Goal: Information Seeking & Learning: Find specific page/section

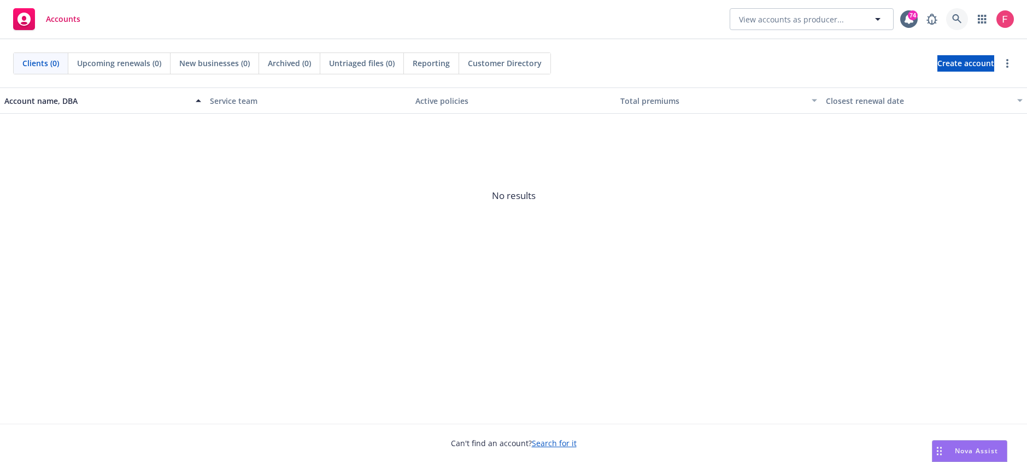
click at [953, 16] on icon at bounding box center [956, 18] width 9 height 9
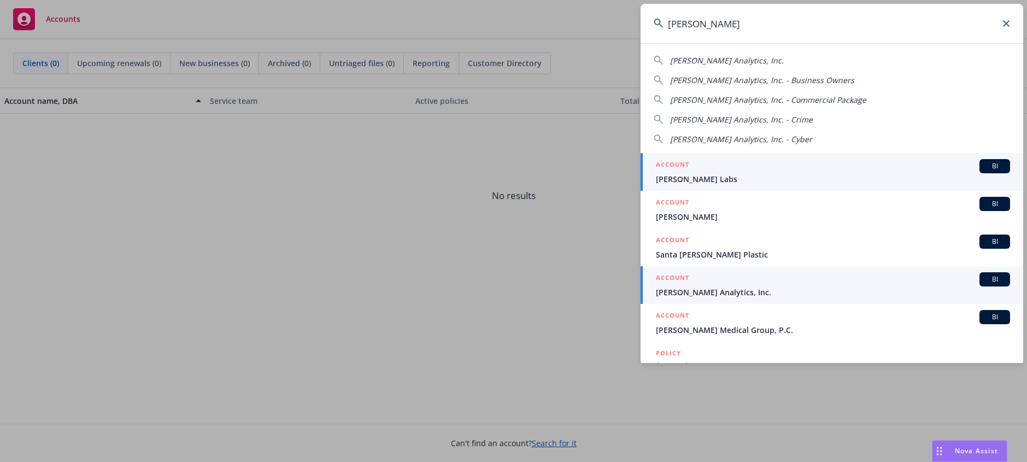
type input "[PERSON_NAME]"
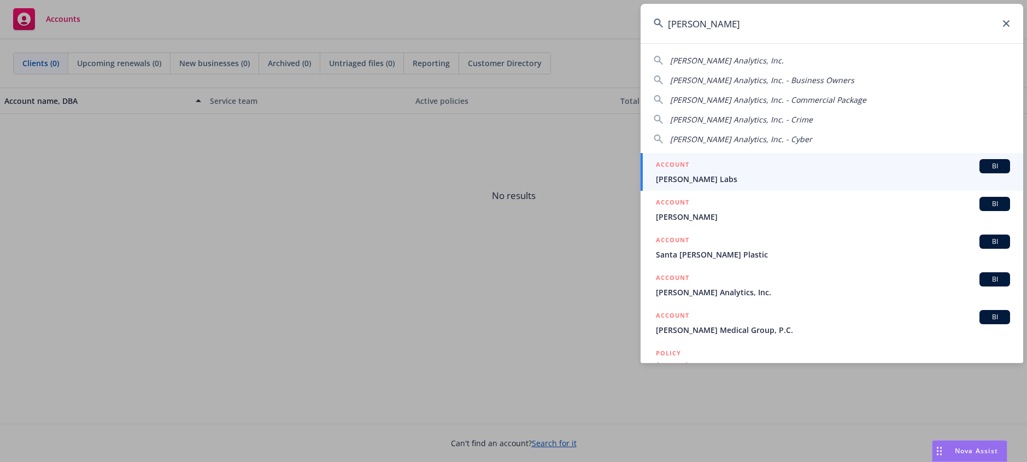
click at [727, 273] on div "ACCOUNT BI" at bounding box center [833, 279] width 354 height 14
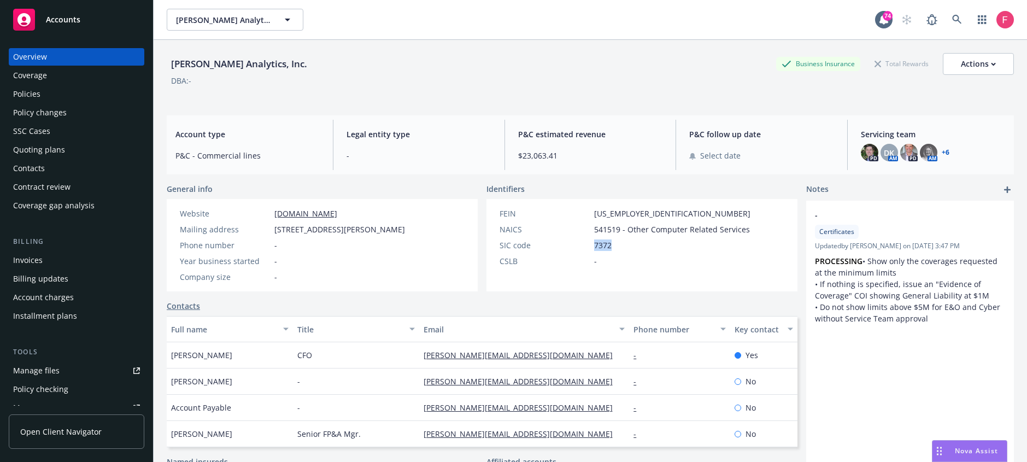
drag, startPoint x: 613, startPoint y: 246, endPoint x: 578, endPoint y: 244, distance: 35.0
click at [584, 250] on div "SIC code 7372" at bounding box center [625, 244] width 260 height 11
click at [946, 16] on link at bounding box center [957, 20] width 22 height 22
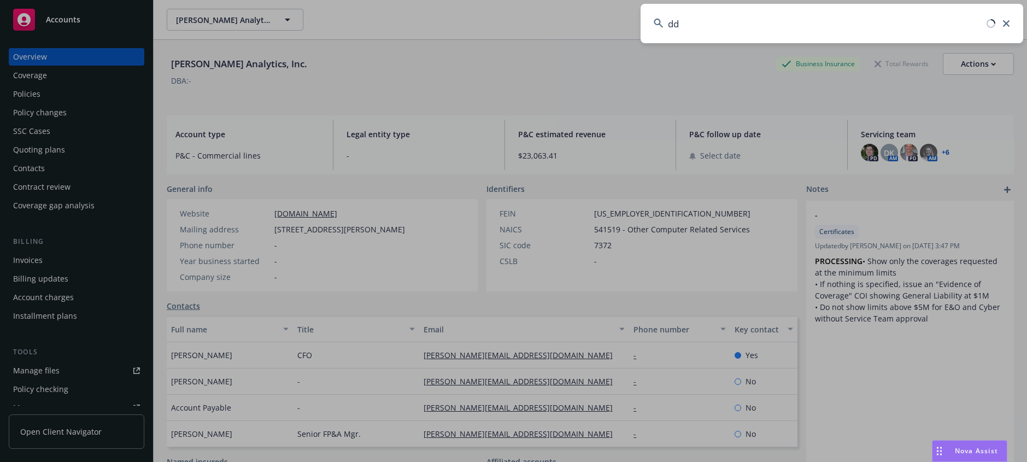
type input "d"
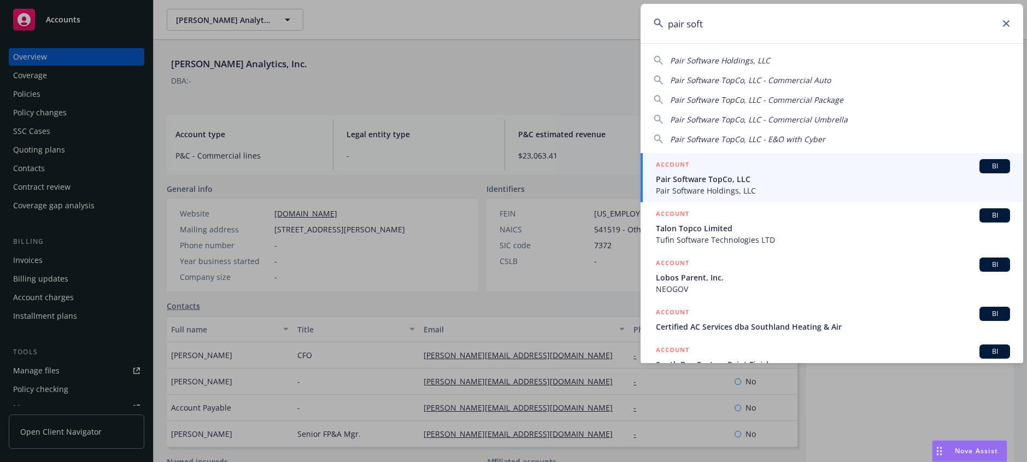
type input "pair soft"
click at [824, 165] on div "ACCOUNT BI" at bounding box center [833, 166] width 354 height 14
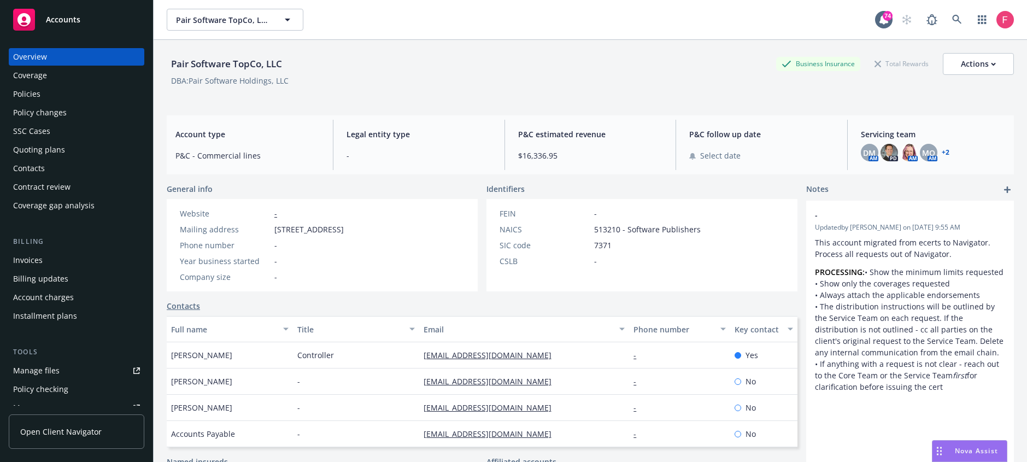
click at [62, 96] on div "Policies" at bounding box center [76, 93] width 127 height 17
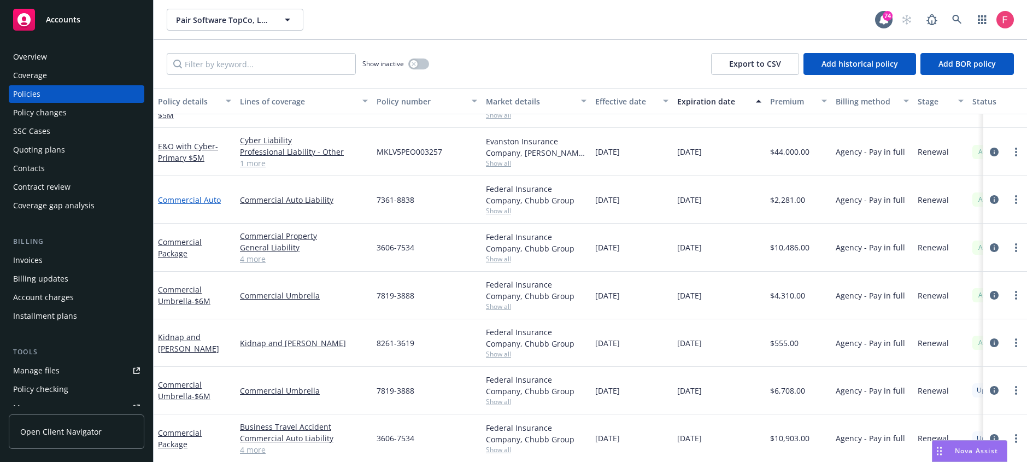
scroll to position [82, 0]
click at [185, 155] on span "- Primary $5M" at bounding box center [188, 153] width 60 height 22
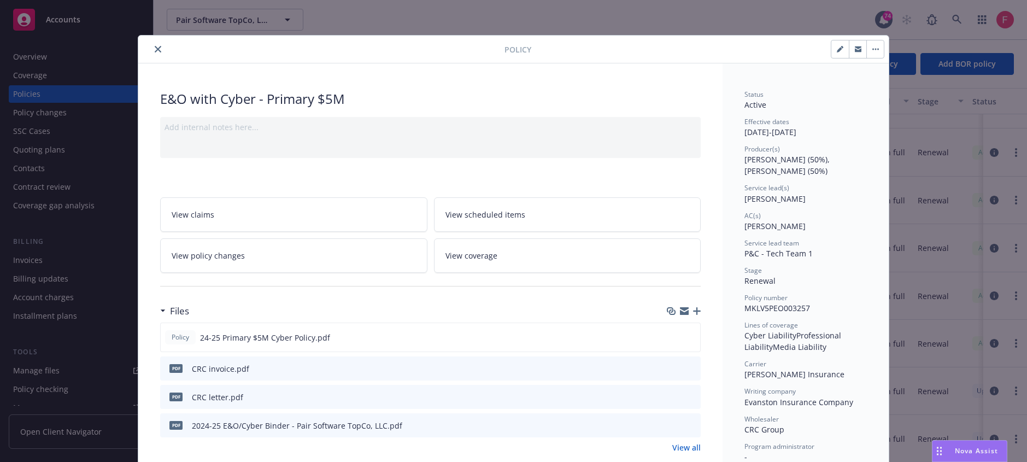
scroll to position [82, 0]
